Goal: Task Accomplishment & Management: Manage account settings

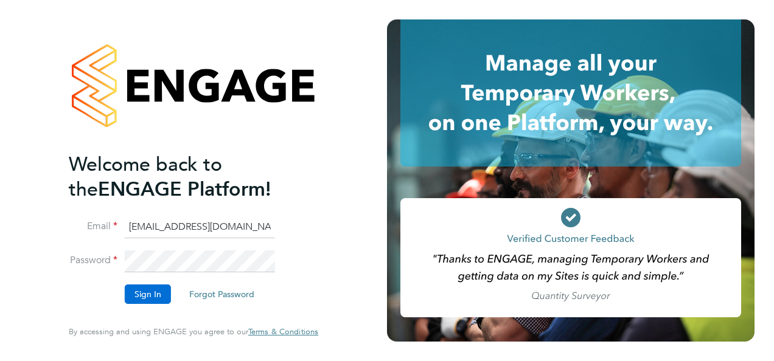
click at [148, 291] on button "Sign In" at bounding box center [148, 294] width 46 height 19
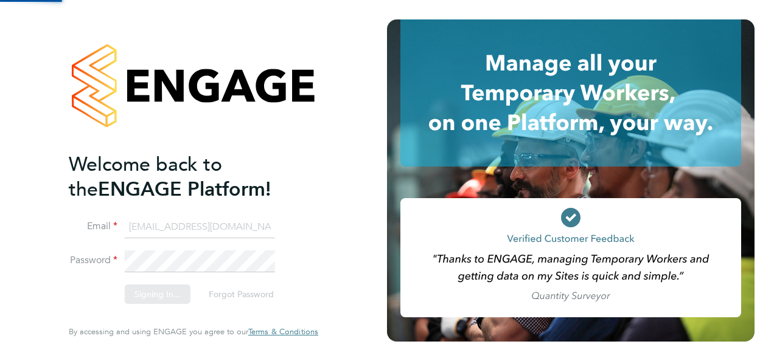
click at [148, 291] on div "Sorry, we are having problems connecting to our services." at bounding box center [193, 180] width 387 height 361
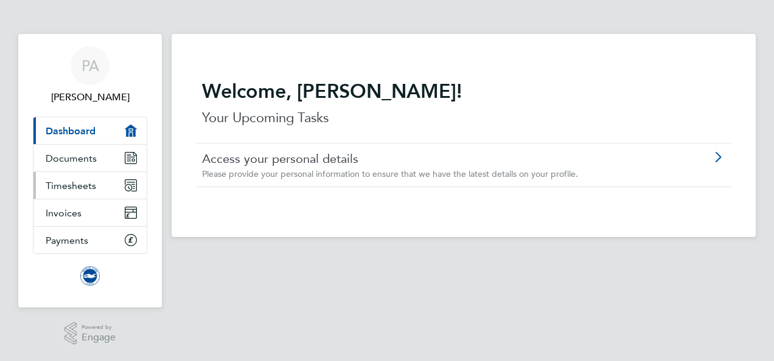
click at [79, 185] on span "Timesheets" at bounding box center [71, 186] width 51 height 12
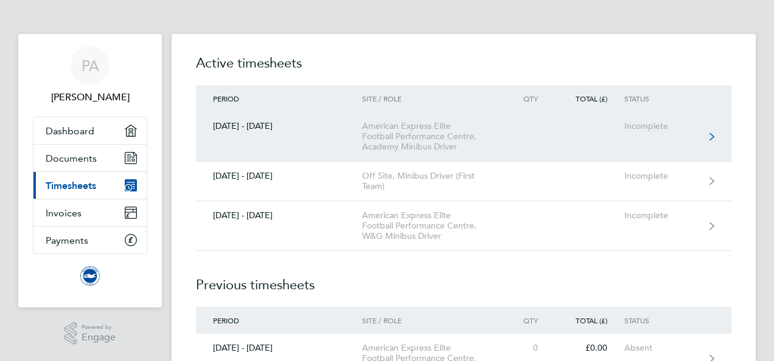
click at [711, 133] on icon at bounding box center [712, 137] width 5 height 9
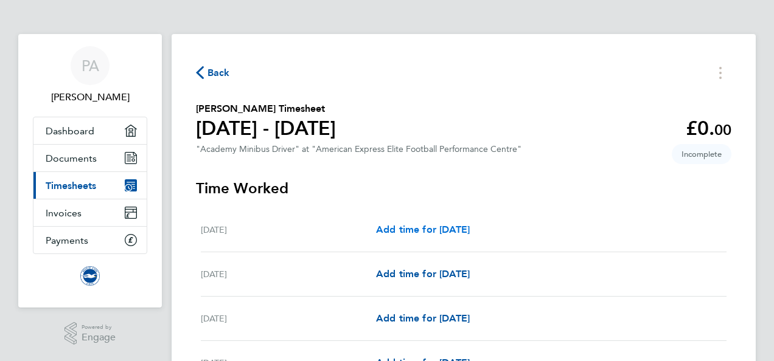
click at [410, 230] on span "Add time for Mon 01 Sep" at bounding box center [423, 230] width 94 height 12
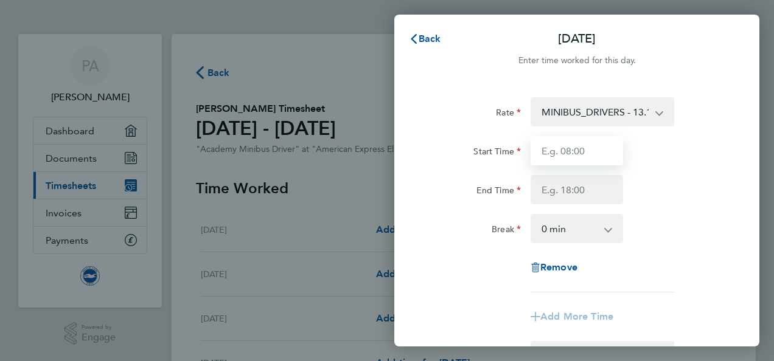
click at [605, 154] on input "Start Time" at bounding box center [577, 150] width 93 height 29
click at [605, 154] on input "-14" at bounding box center [577, 150] width 93 height 29
type input "-"
click at [581, 155] on input "1400" at bounding box center [577, 150] width 93 height 29
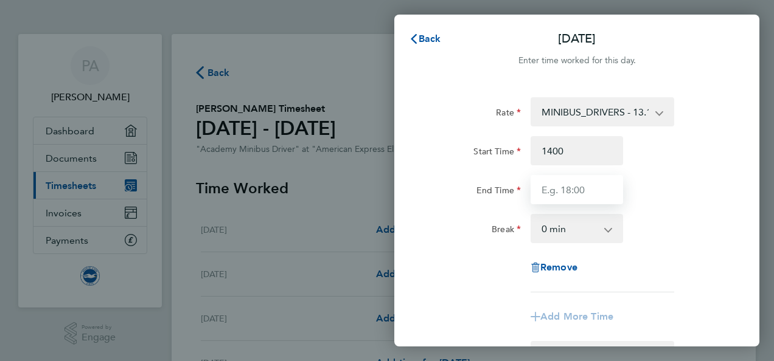
type input "14:00"
click at [595, 192] on input "End Time" at bounding box center [577, 189] width 93 height 29
type input "21:15"
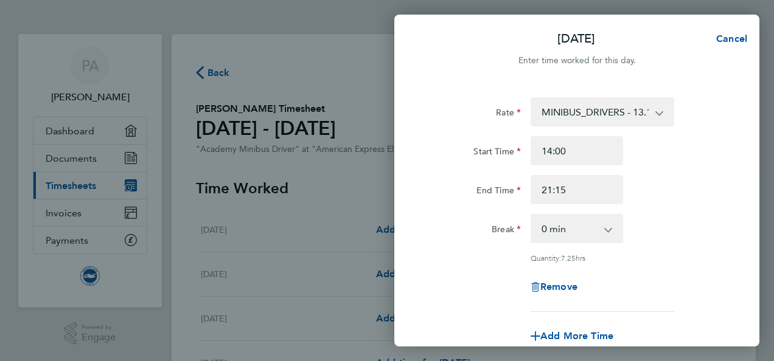
click at [722, 250] on div "Rate MINIBUS_DRIVERS - 13.10 Start Time 14:00 End Time 21:15 Break 0 min 15 min…" at bounding box center [576, 204] width 297 height 215
drag, startPoint x: 730, startPoint y: 282, endPoint x: 722, endPoint y: 315, distance: 33.4
drag, startPoint x: 722, startPoint y: 315, endPoint x: 450, endPoint y: 253, distance: 278.3
drag, startPoint x: 450, startPoint y: 253, endPoint x: 440, endPoint y: 294, distance: 42.1
click at [440, 294] on div "Remove" at bounding box center [577, 287] width 307 height 29
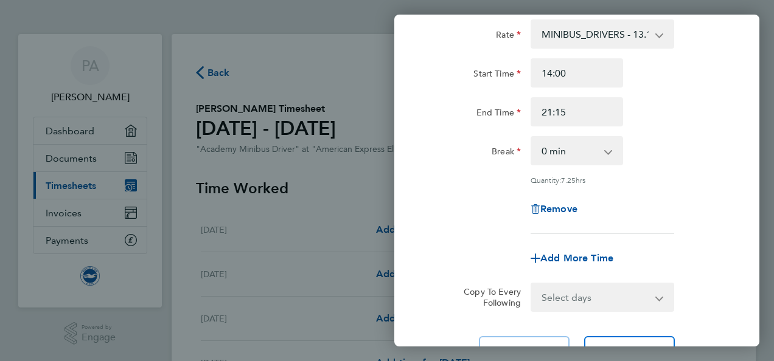
scroll to position [188, 0]
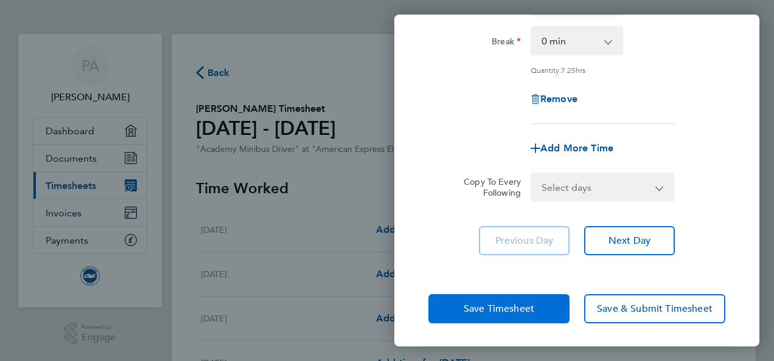
click at [505, 312] on span "Save Timesheet" at bounding box center [499, 309] width 71 height 12
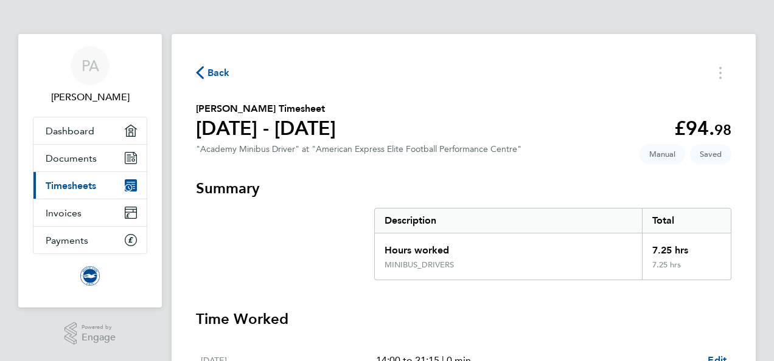
drag, startPoint x: 724, startPoint y: 307, endPoint x: 527, endPoint y: 313, distance: 197.3
click at [527, 313] on h3 "Time Worked" at bounding box center [464, 319] width 536 height 19
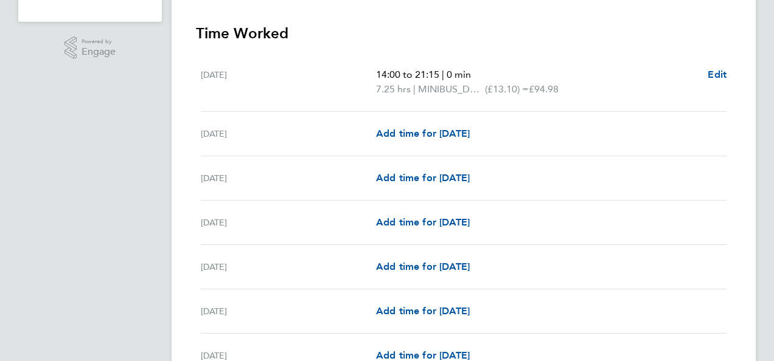
scroll to position [292, 0]
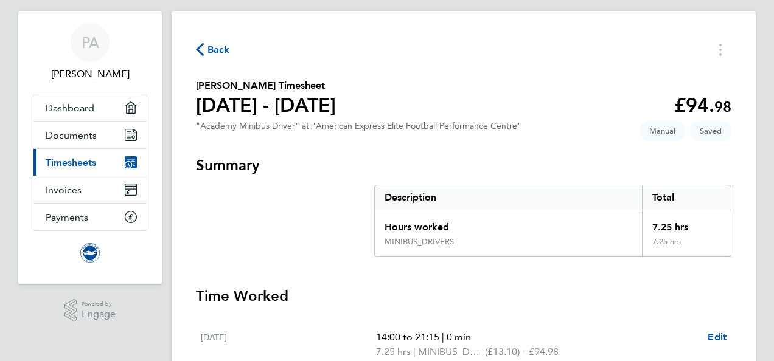
scroll to position [0, 0]
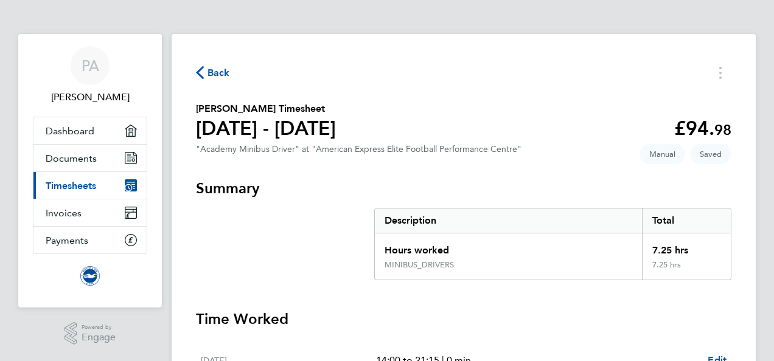
click at [75, 183] on span "Timesheets" at bounding box center [71, 186] width 51 height 12
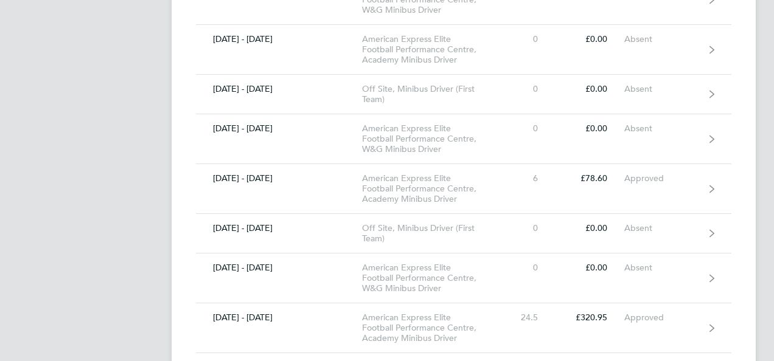
scroll to position [7399, 0]
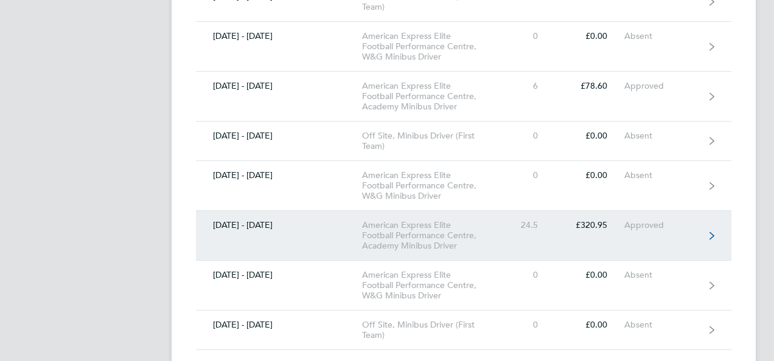
click at [710, 232] on icon at bounding box center [712, 236] width 5 height 9
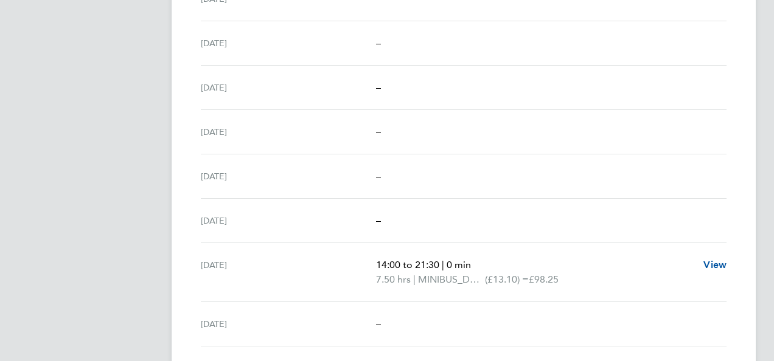
scroll to position [843, 0]
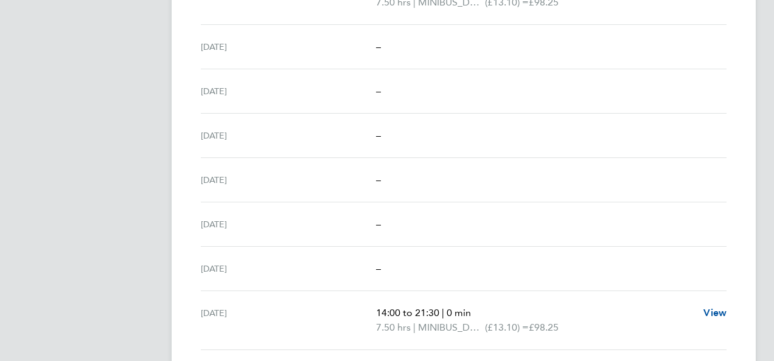
click at [747, 21] on div "Back Peter Alexander's Timesheet 01 - 31 Aug 2025 £320. 95 "Academy Minibus Dri…" at bounding box center [464, 74] width 584 height 1766
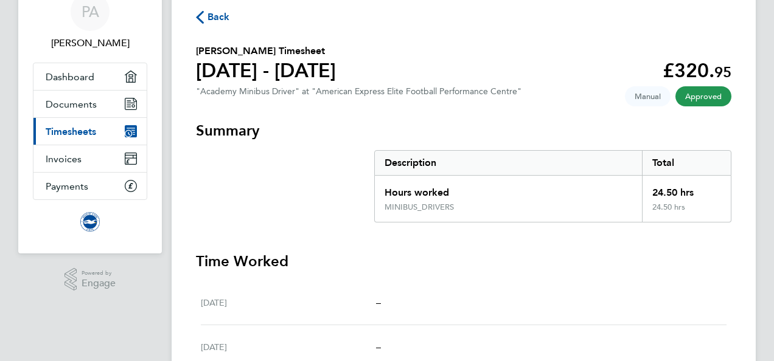
scroll to position [0, 0]
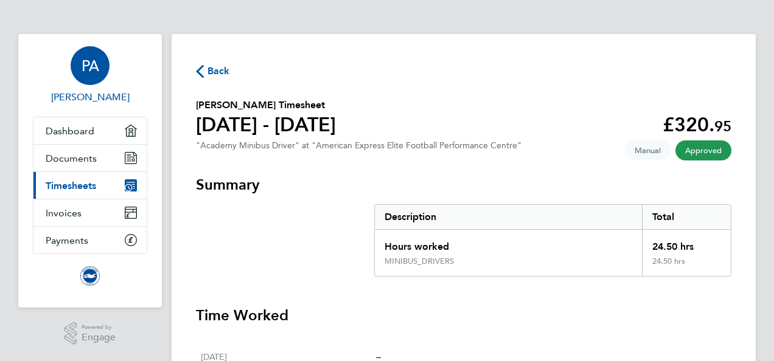
click at [101, 71] on div "PA" at bounding box center [90, 65] width 39 height 39
